Goal: Find contact information: Find contact information

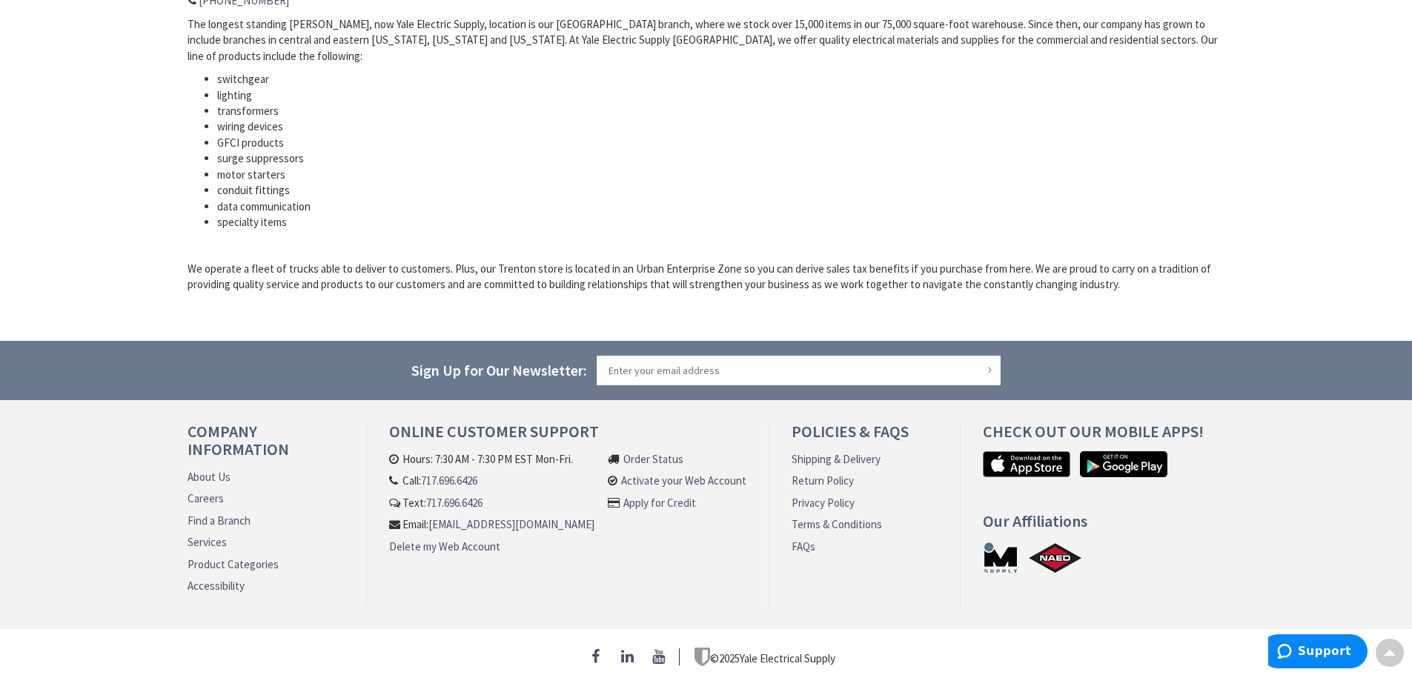
scroll to position [680, 0]
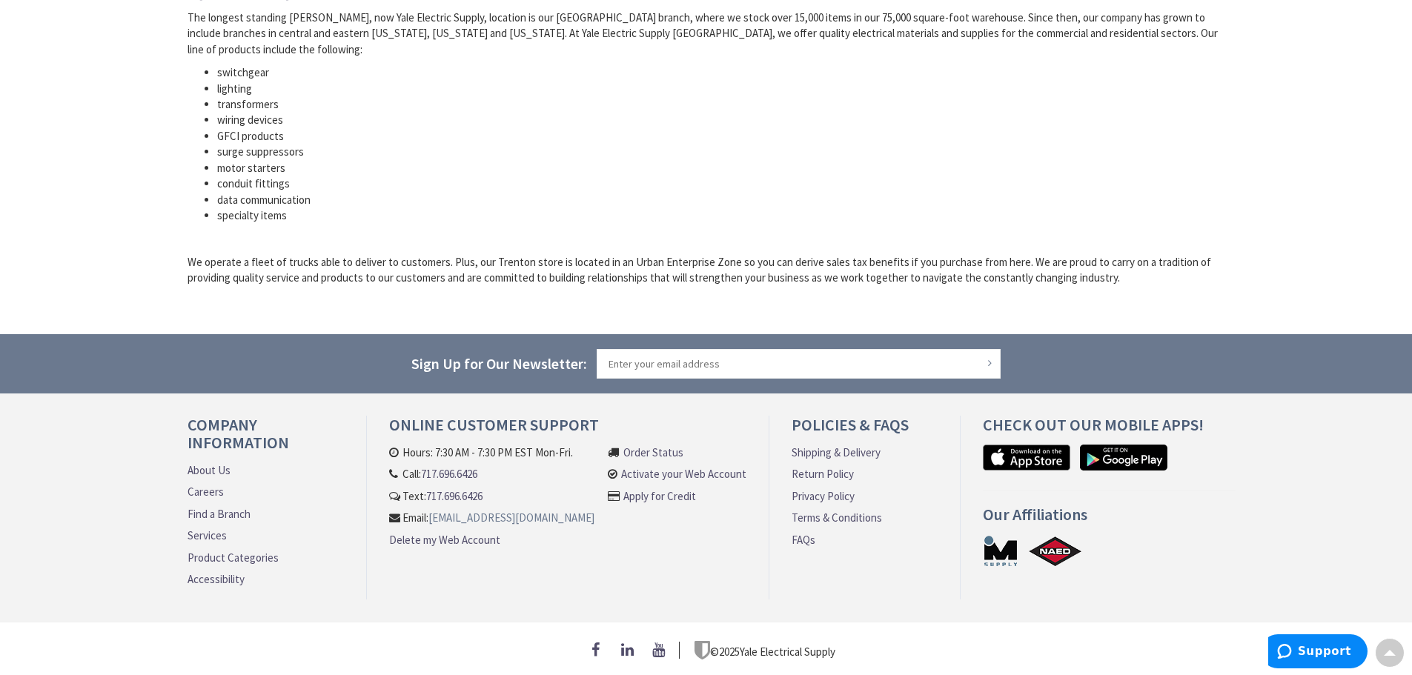
drag, startPoint x: 590, startPoint y: 527, endPoint x: 391, endPoint y: 529, distance: 198.7
click at [391, 526] on li "Email: customersupport@yaleelectricsupply.com" at bounding box center [491, 518] width 205 height 16
copy link "[EMAIL_ADDRESS][DOMAIN_NAME]"
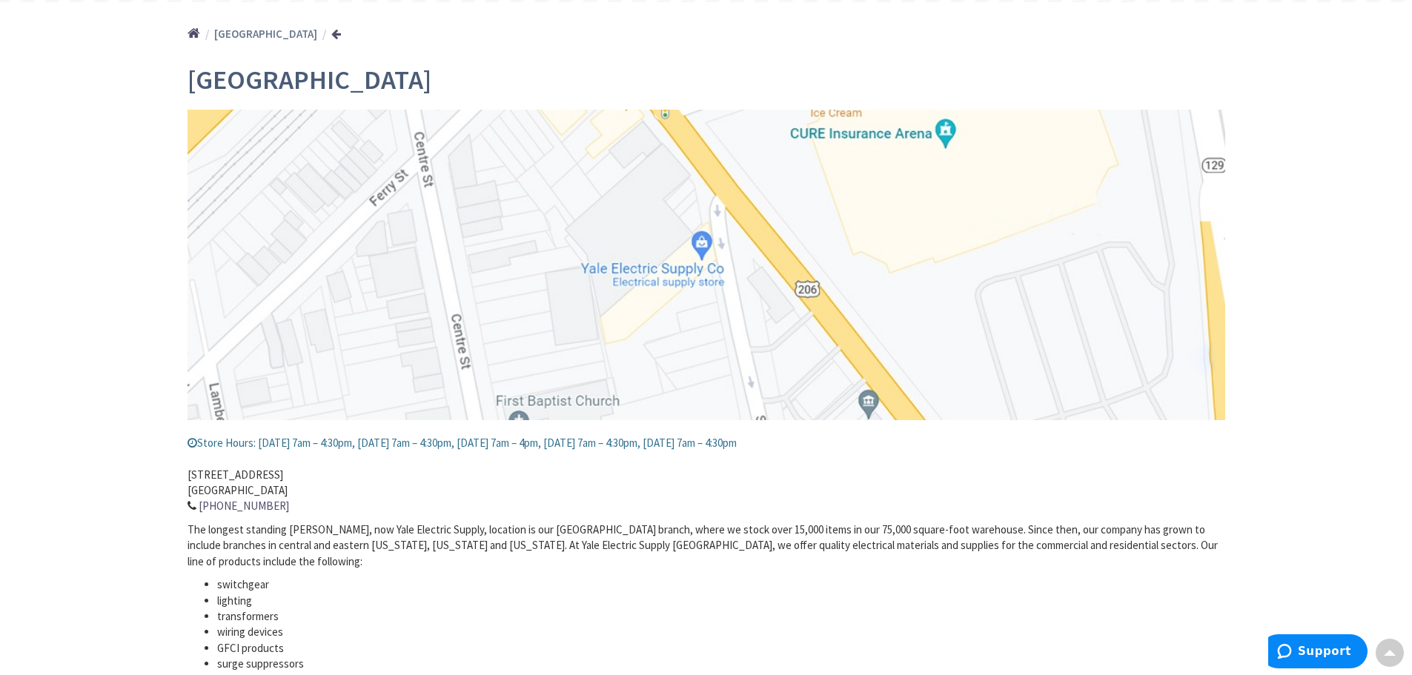
scroll to position [0, 0]
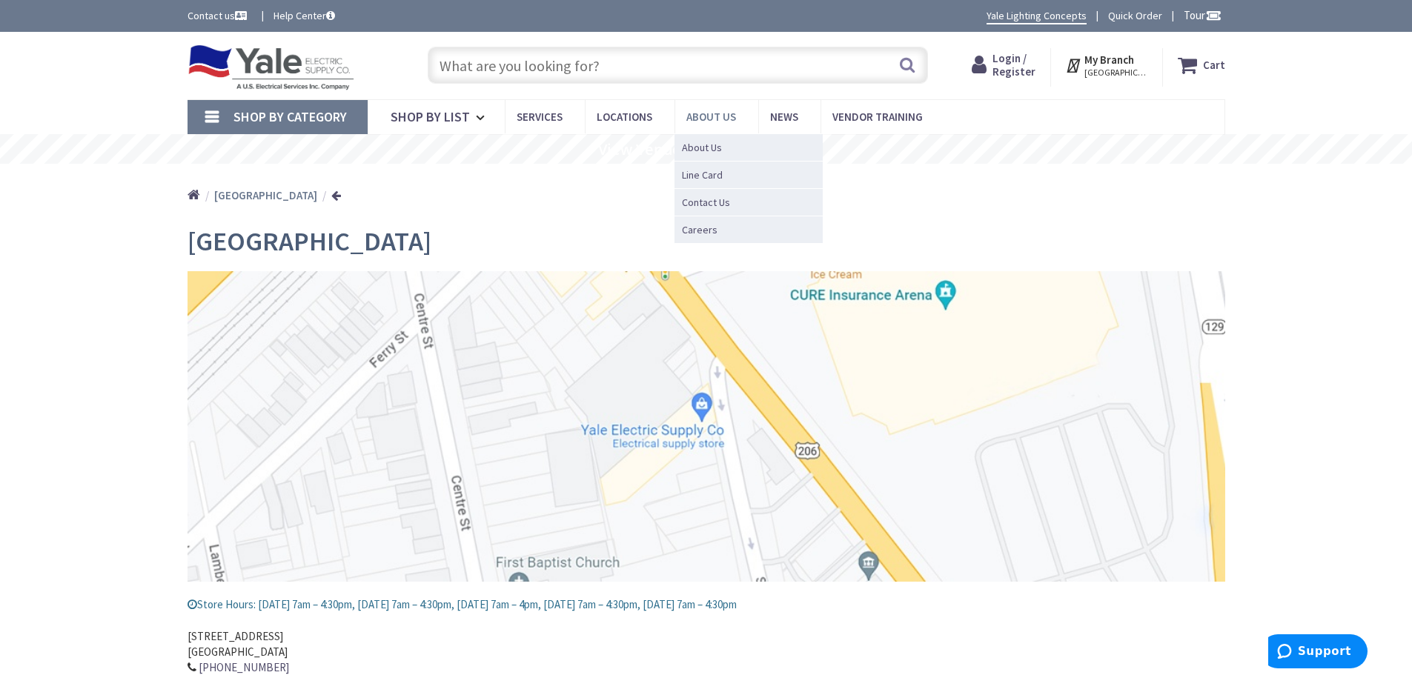
click at [726, 110] on span "About Us" at bounding box center [711, 117] width 50 height 14
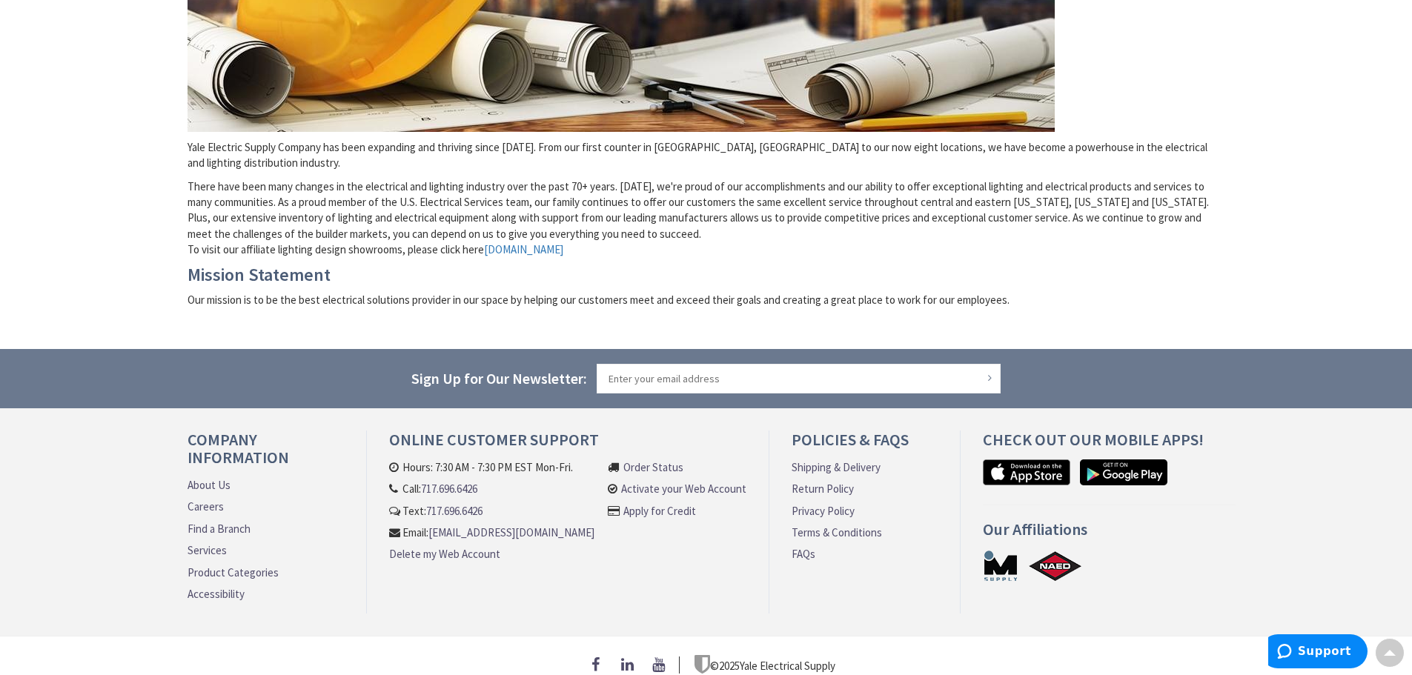
scroll to position [376, 0]
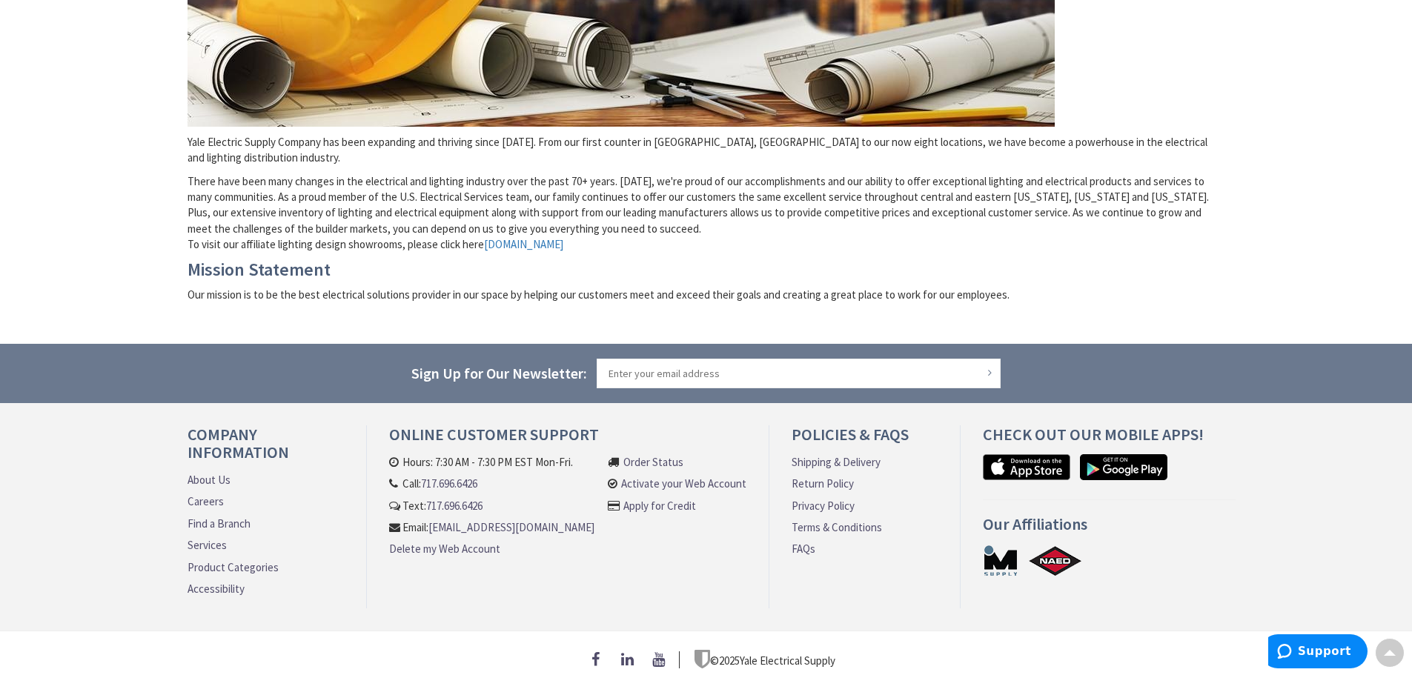
click at [97, 90] on div "Skip to Content Toggle Nav Search Cart My Cart Close" at bounding box center [706, 170] width 1412 height 1029
